Goal: Task Accomplishment & Management: Manage account settings

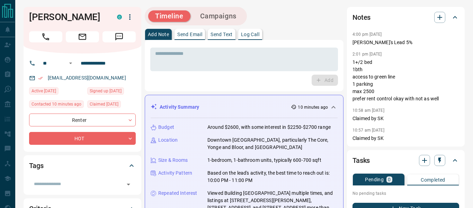
click at [131, 16] on icon "button" at bounding box center [130, 17] width 8 height 8
click at [125, 29] on li "Reassign Lead" at bounding box center [115, 31] width 41 height 10
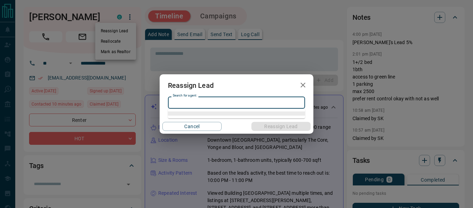
click at [233, 103] on input "Search for agent" at bounding box center [236, 102] width 132 height 8
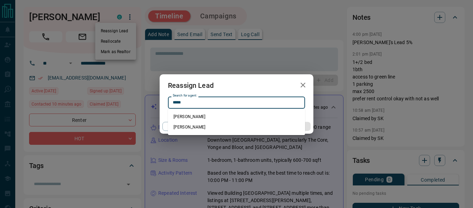
click at [245, 127] on li "[PERSON_NAME]" at bounding box center [236, 127] width 137 height 10
type input "**********"
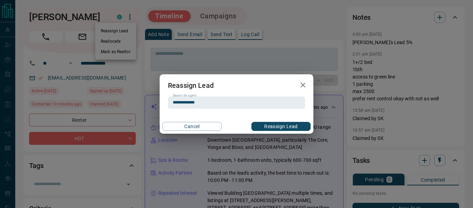
click at [264, 128] on button "Reassign Lead" at bounding box center [281, 126] width 59 height 9
click at [306, 85] on icon "button" at bounding box center [303, 85] width 8 height 8
